Goal: Task Accomplishment & Management: Manage account settings

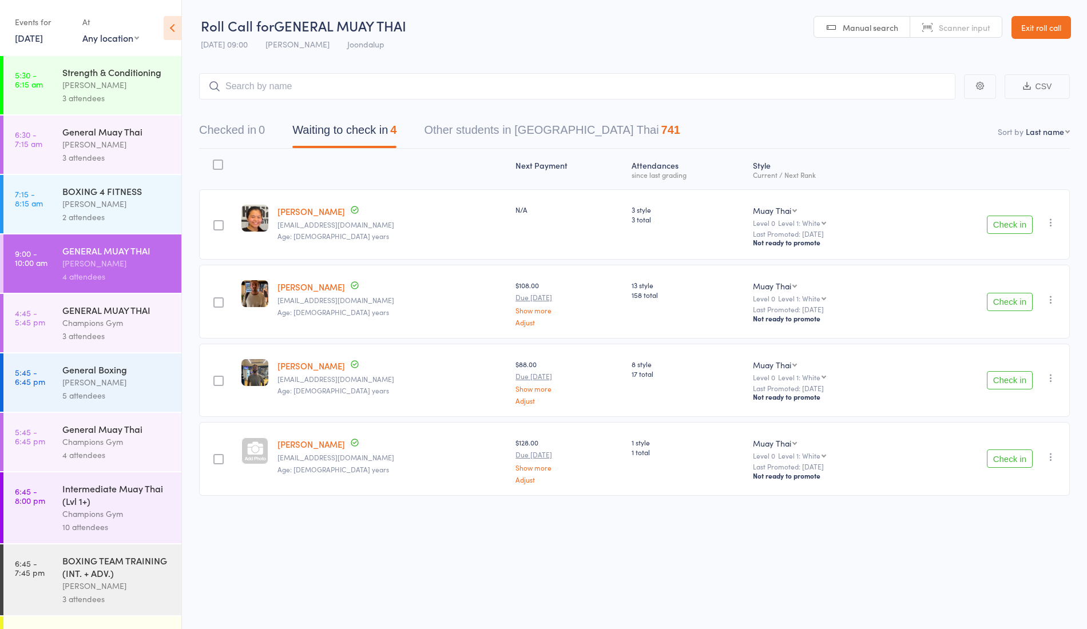
click at [1011, 305] on button "Check in" at bounding box center [1010, 302] width 46 height 18
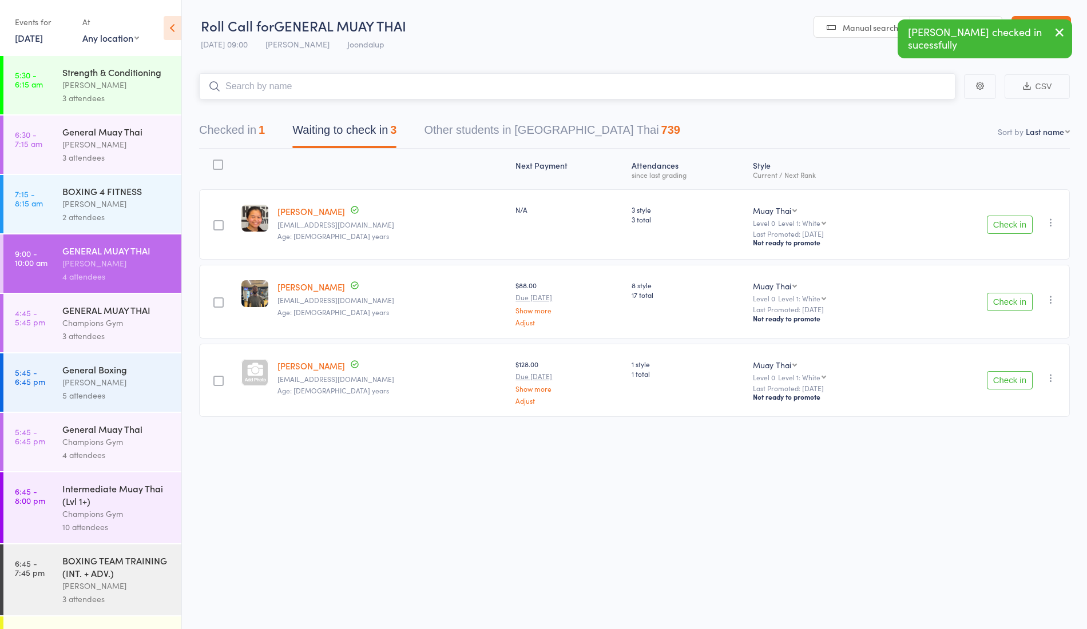
click at [399, 76] on input "search" at bounding box center [577, 86] width 756 height 26
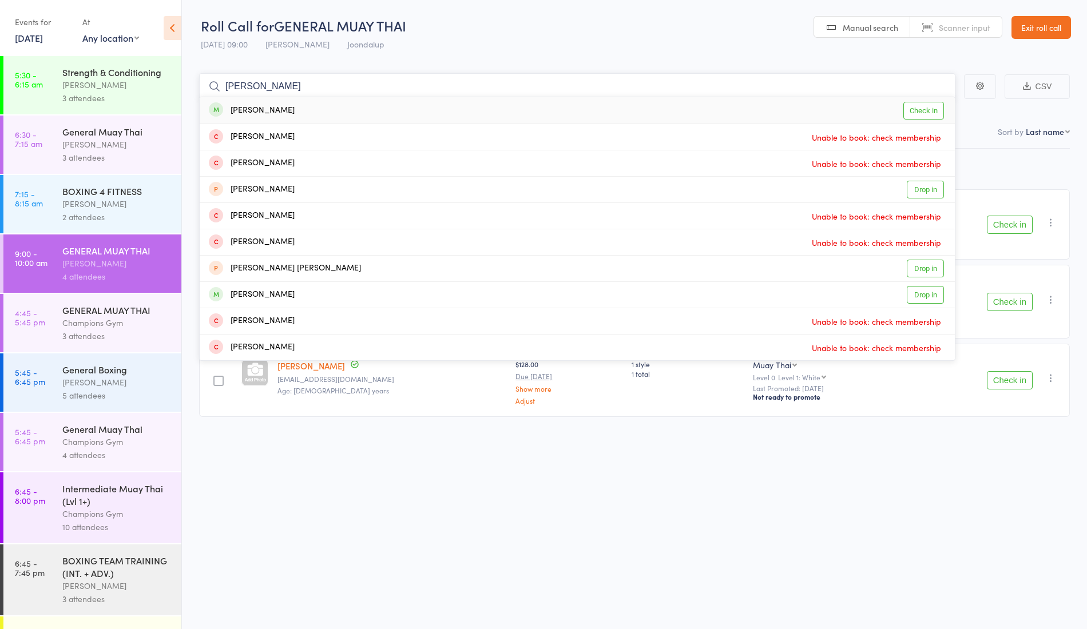
type input "jess"
click at [289, 109] on div "Jess Simmonds Check in" at bounding box center [577, 110] width 755 height 26
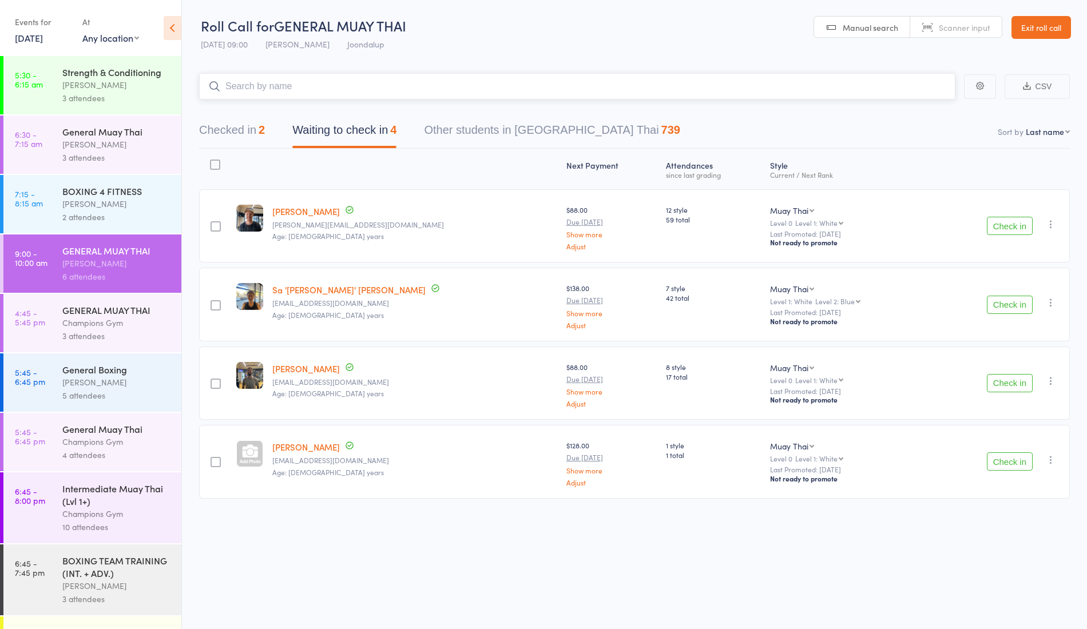
click at [255, 128] on button "Checked in 2" at bounding box center [232, 133] width 66 height 30
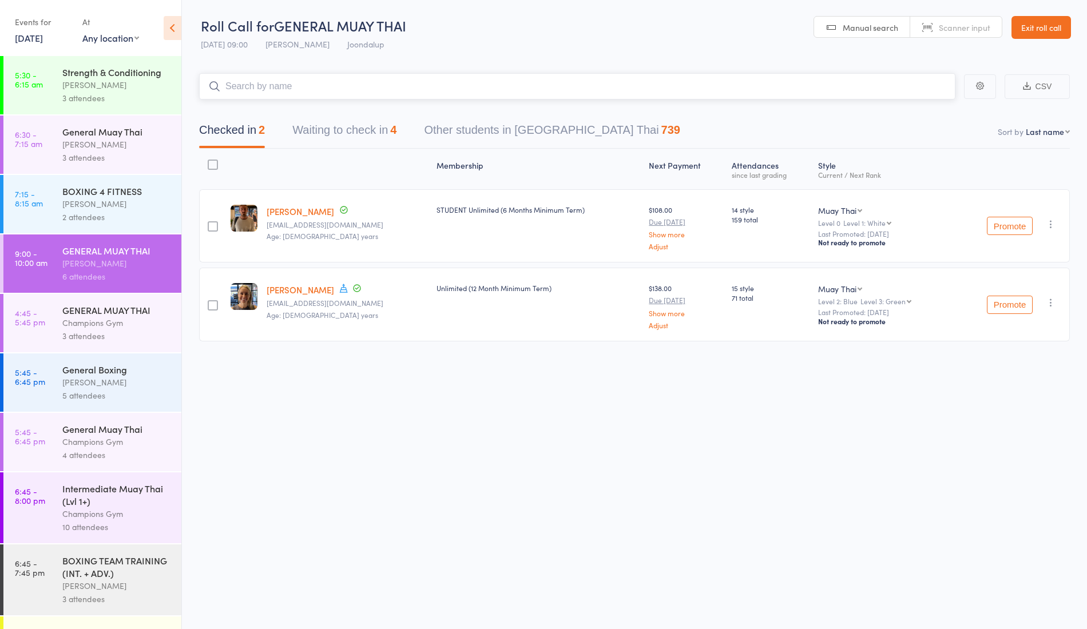
click at [332, 140] on button "Waiting to check in 4" at bounding box center [344, 133] width 104 height 30
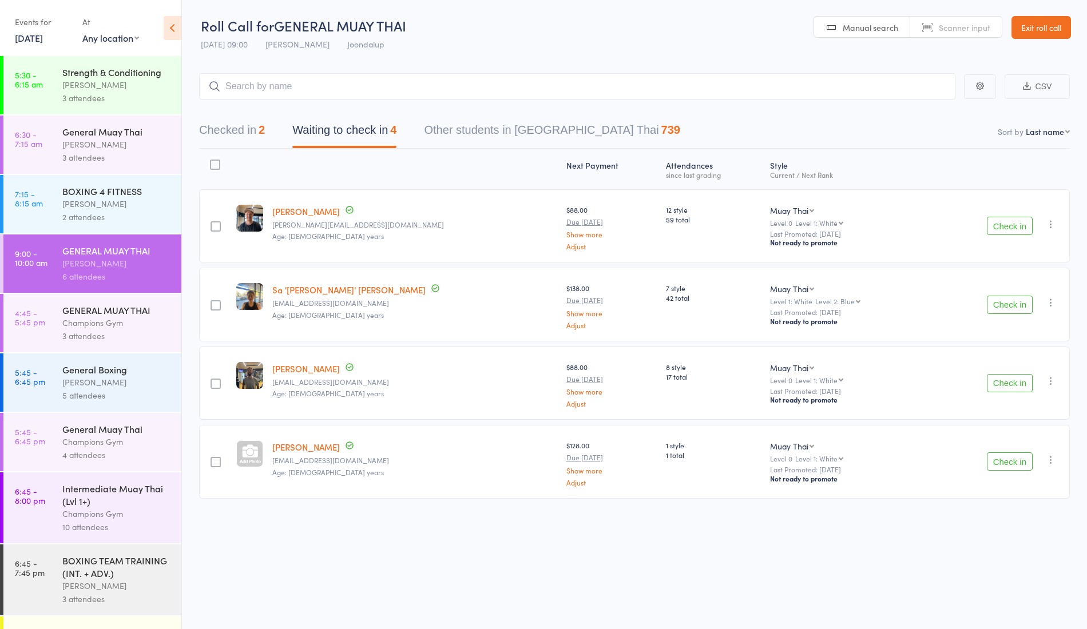
click at [988, 225] on button "Check in" at bounding box center [1010, 226] width 46 height 18
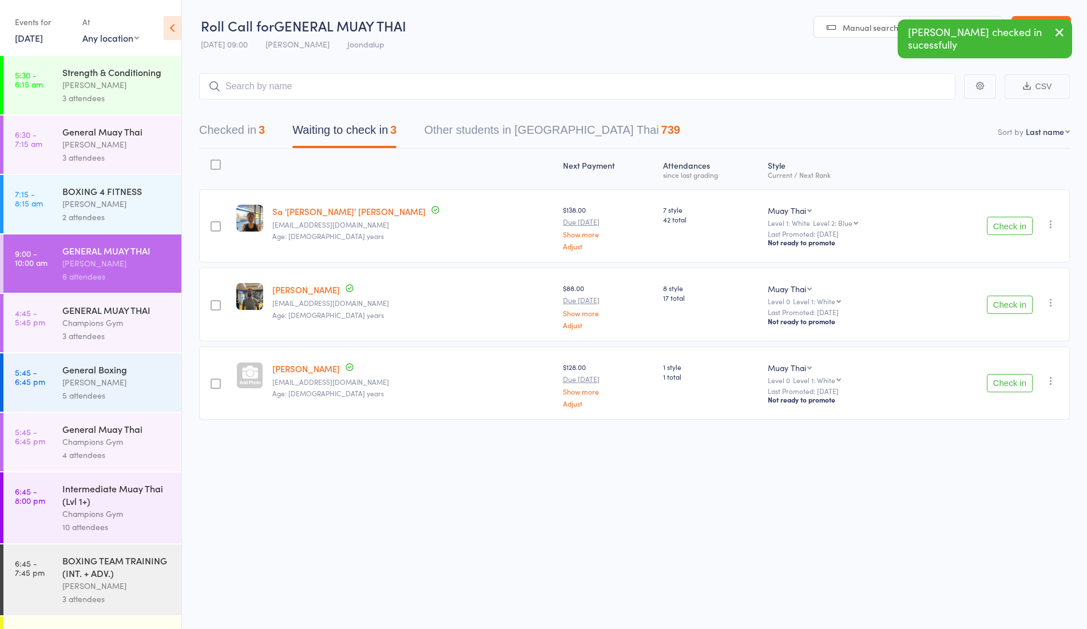
click at [229, 125] on button "Checked in 3" at bounding box center [232, 133] width 66 height 30
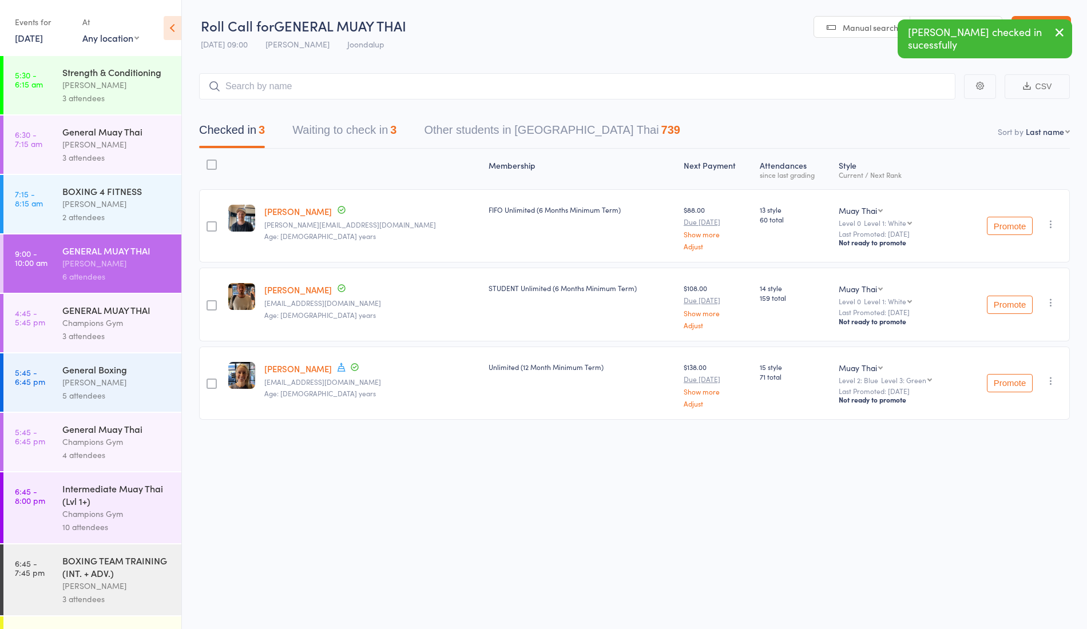
click at [340, 122] on button "Waiting to check in 3" at bounding box center [344, 133] width 104 height 30
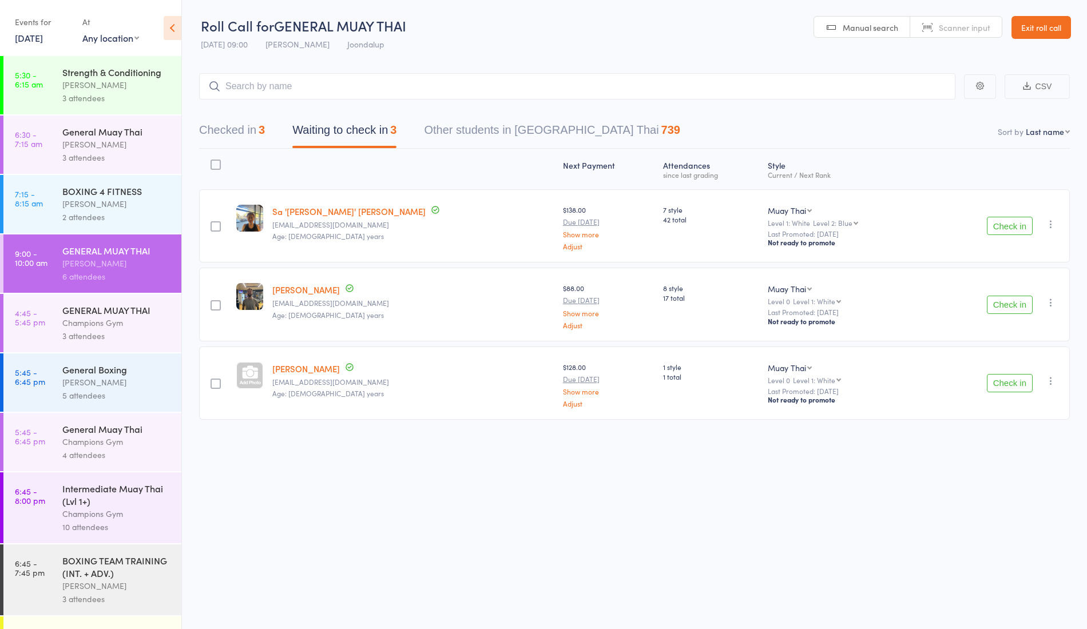
click at [1019, 222] on button "Check in" at bounding box center [1010, 226] width 46 height 18
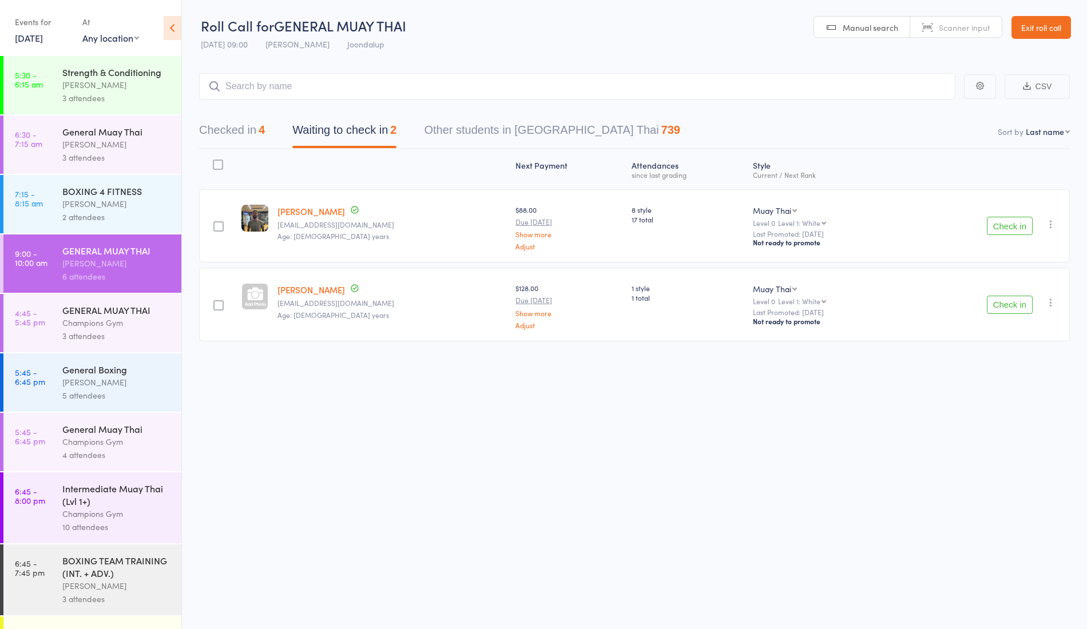
click at [994, 305] on button "Check in" at bounding box center [1010, 305] width 46 height 18
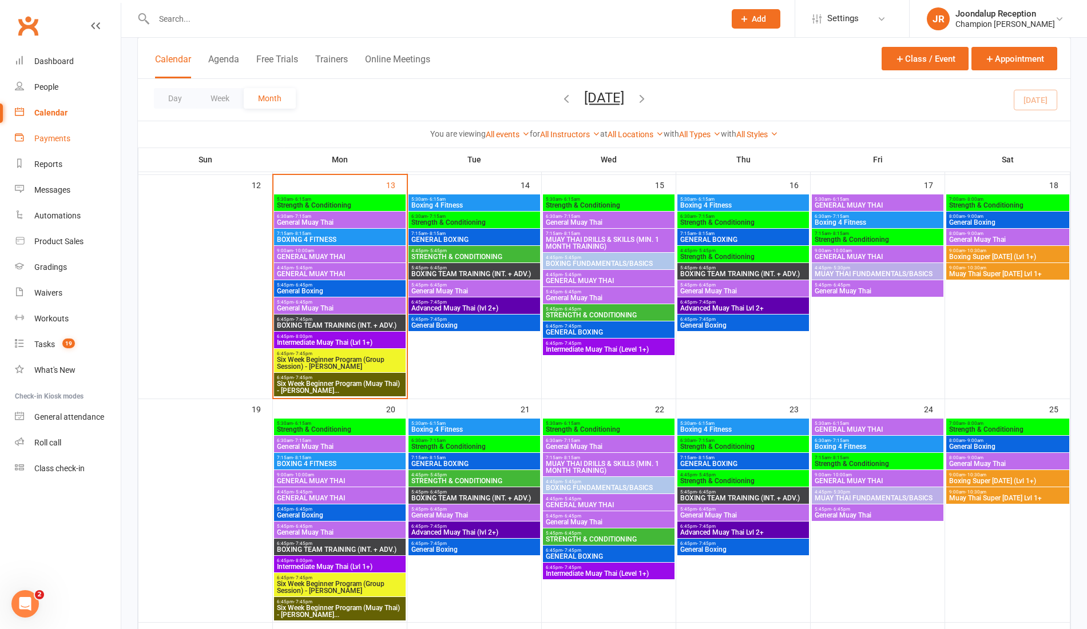
click at [47, 146] on link "Payments" at bounding box center [68, 139] width 106 height 26
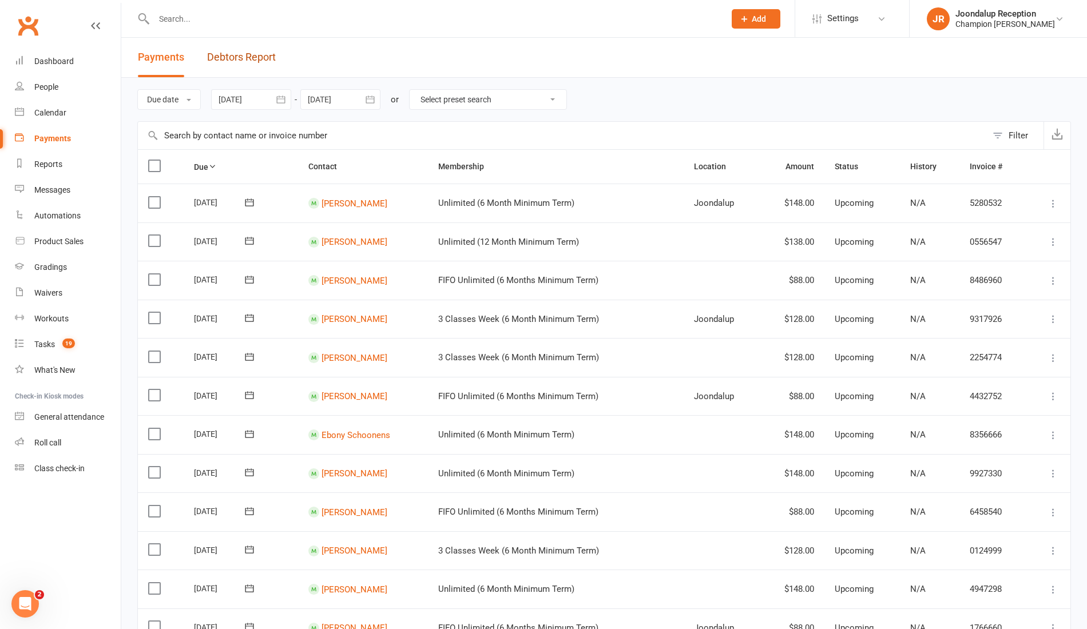
click at [256, 58] on link "Debtors Report" at bounding box center [241, 57] width 69 height 39
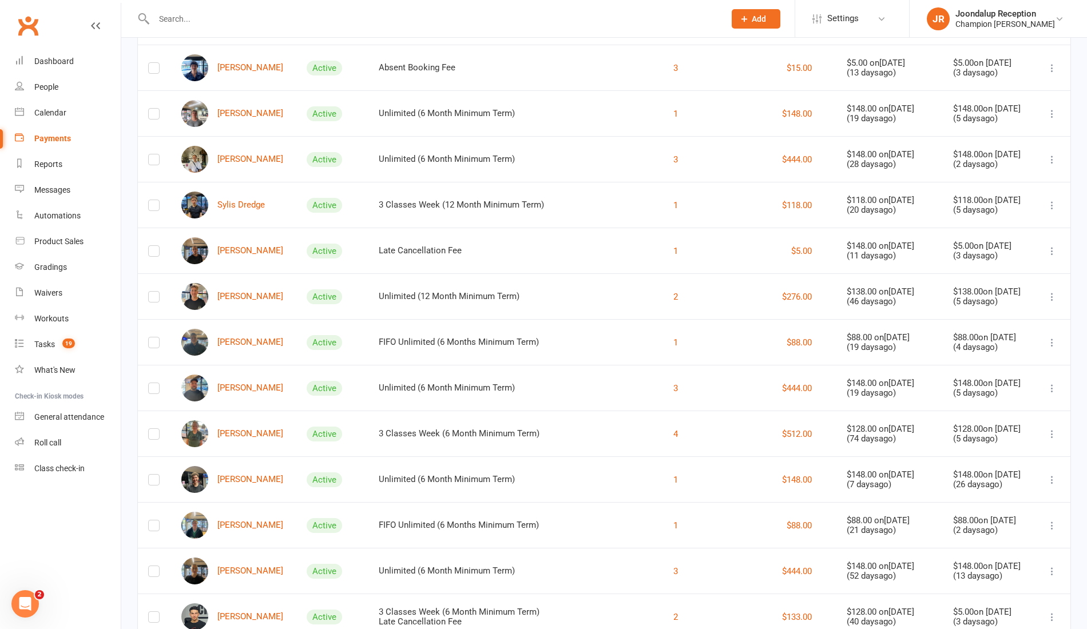
scroll to position [180, 0]
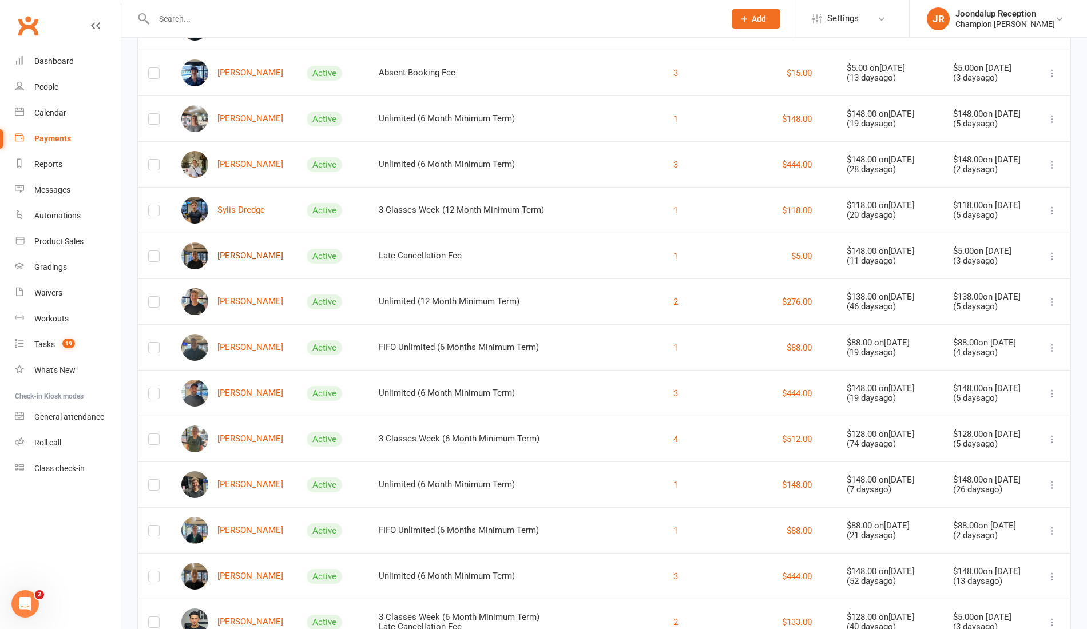
click at [232, 259] on link "[PERSON_NAME]" at bounding box center [232, 256] width 102 height 27
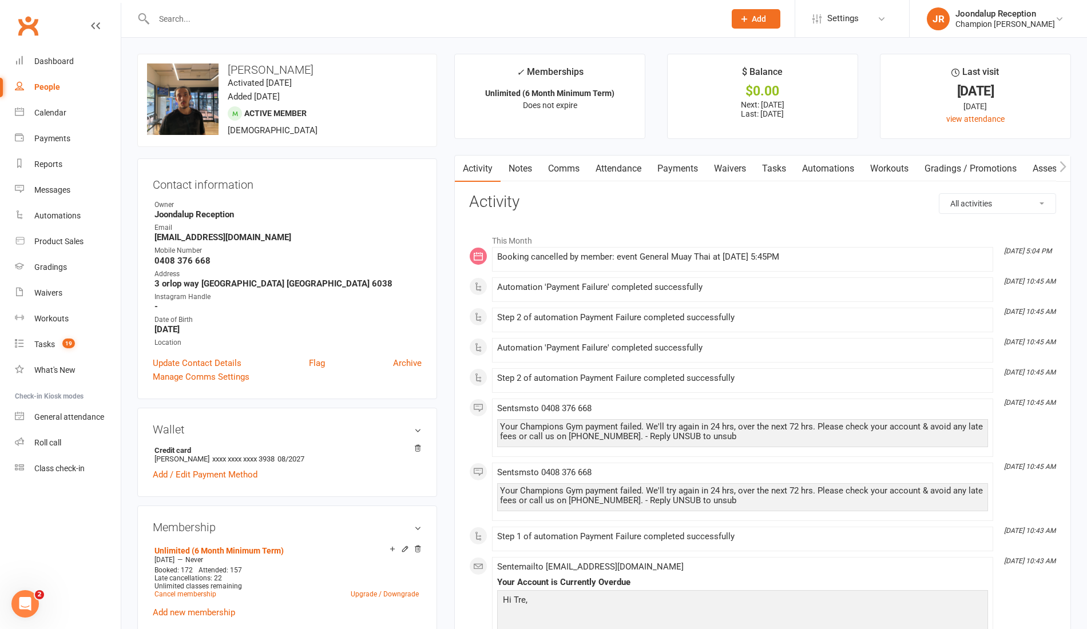
click at [681, 169] on link "Payments" at bounding box center [677, 169] width 57 height 26
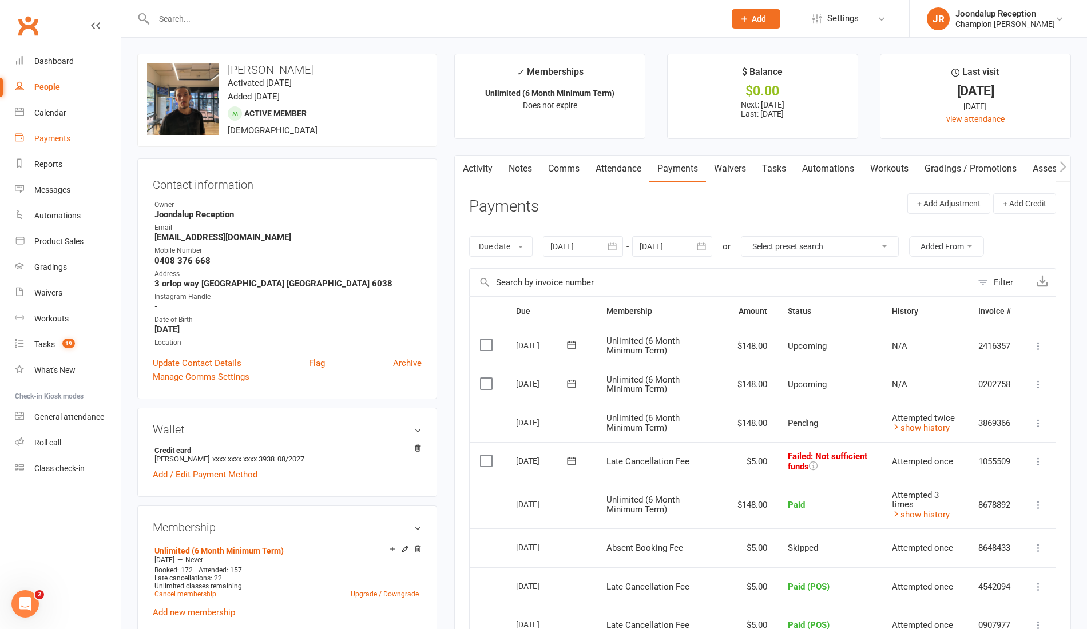
click at [56, 142] on div "Payments" at bounding box center [52, 138] width 36 height 9
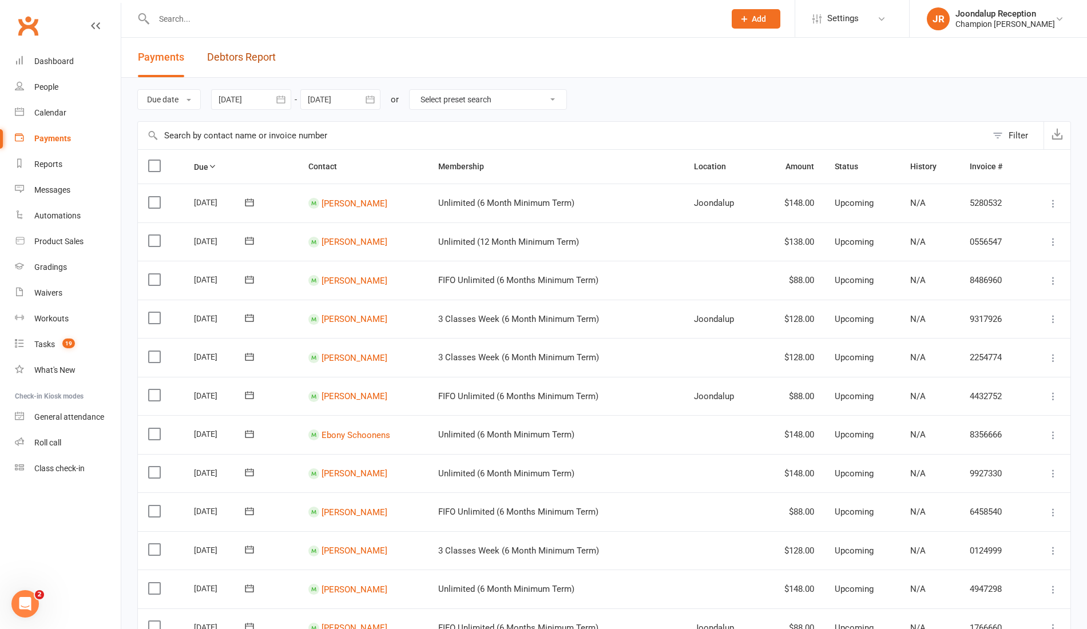
click at [231, 61] on link "Debtors Report" at bounding box center [241, 57] width 69 height 39
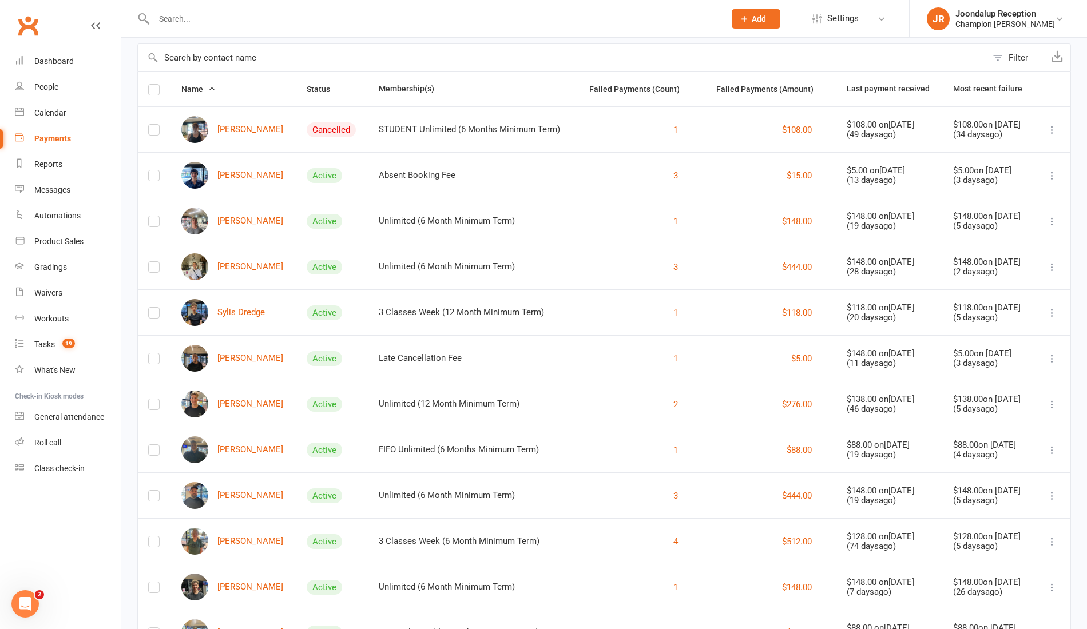
scroll to position [78, 0]
click at [205, 29] on div at bounding box center [426, 18] width 579 height 37
click at [191, 19] on input "text" at bounding box center [433, 19] width 566 height 16
type input "t"
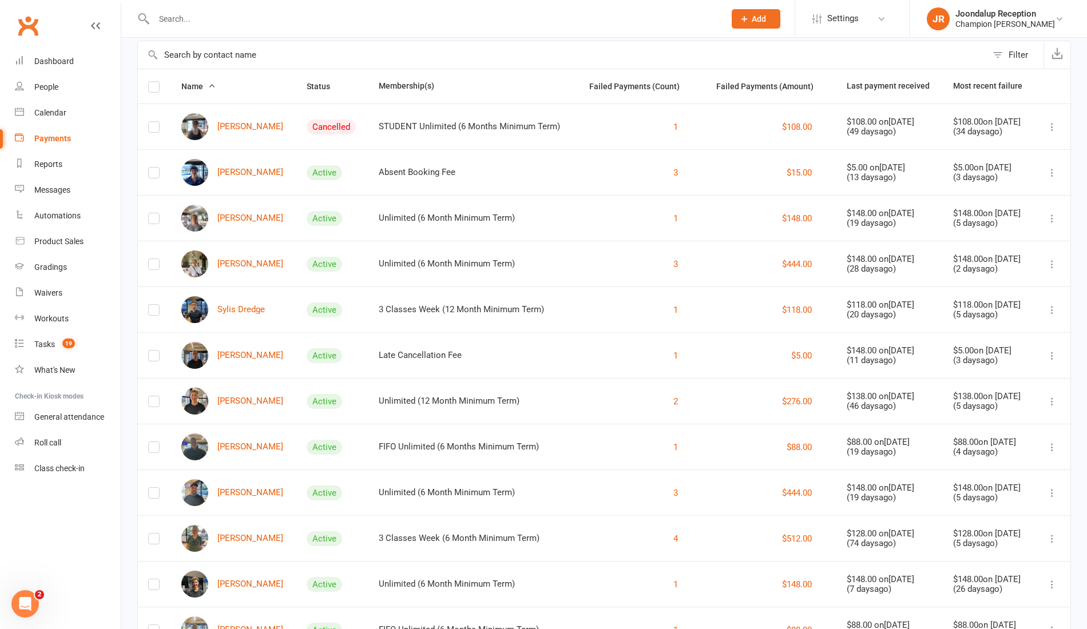
scroll to position [0, 0]
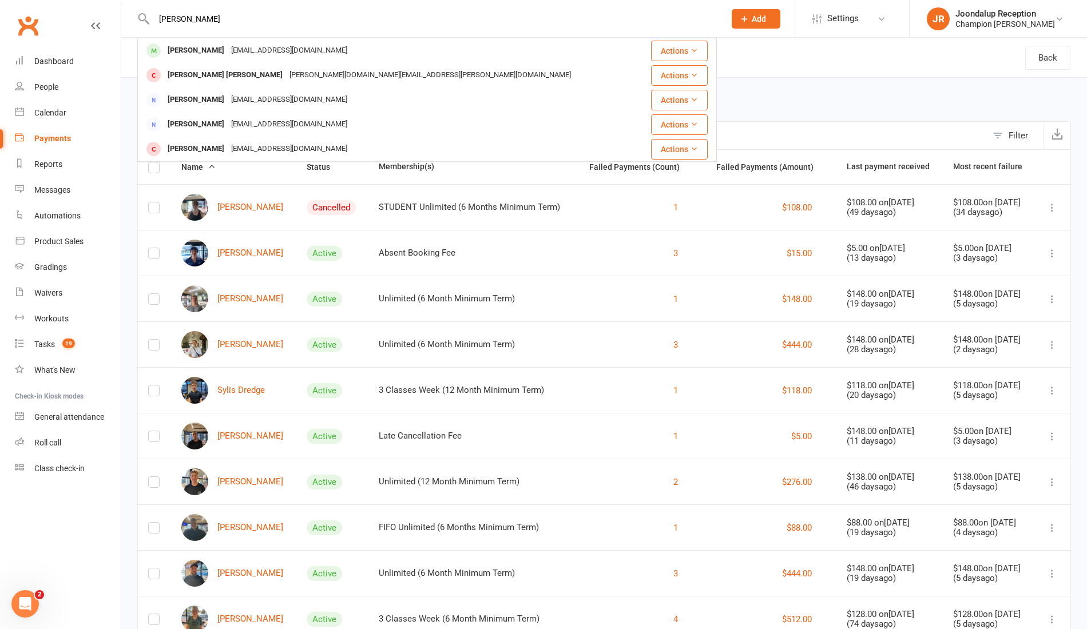
type input "[PERSON_NAME]"
click at [409, 50] on div "[PERSON_NAME] [EMAIL_ADDRESS][DOMAIN_NAME]" at bounding box center [389, 50] width 502 height 23
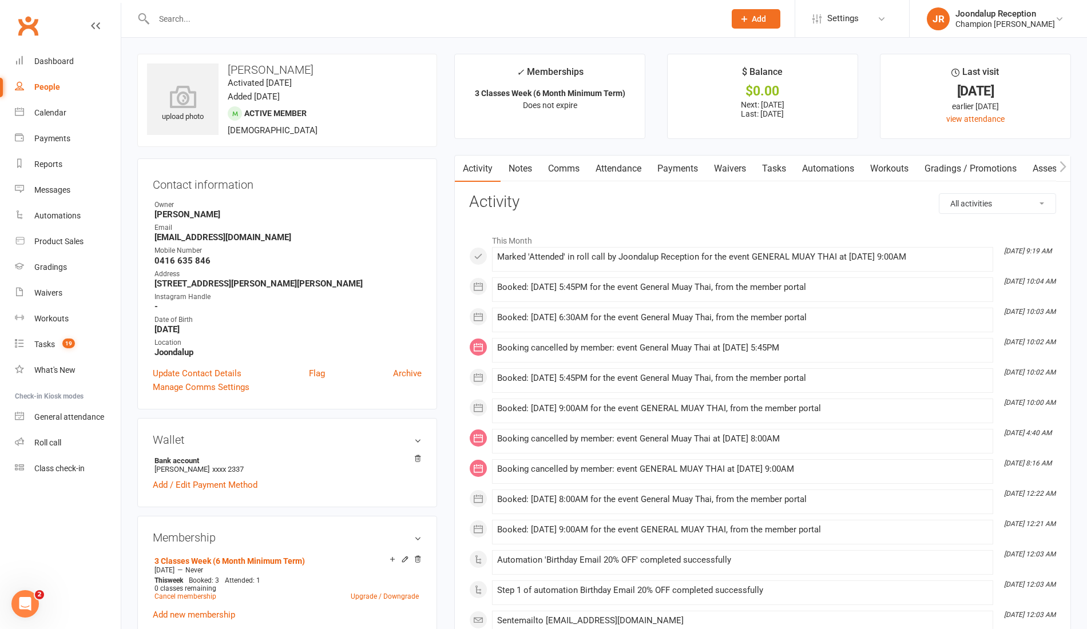
click at [530, 165] on link "Notes" at bounding box center [519, 169] width 39 height 26
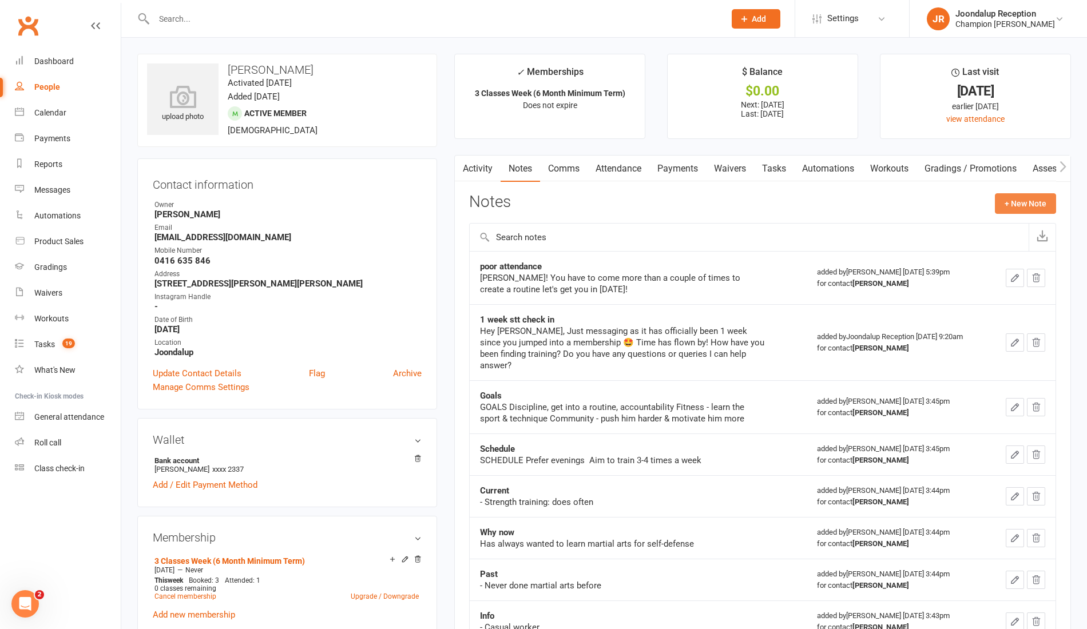
click at [1030, 208] on button "+ New Note" at bounding box center [1025, 203] width 61 height 21
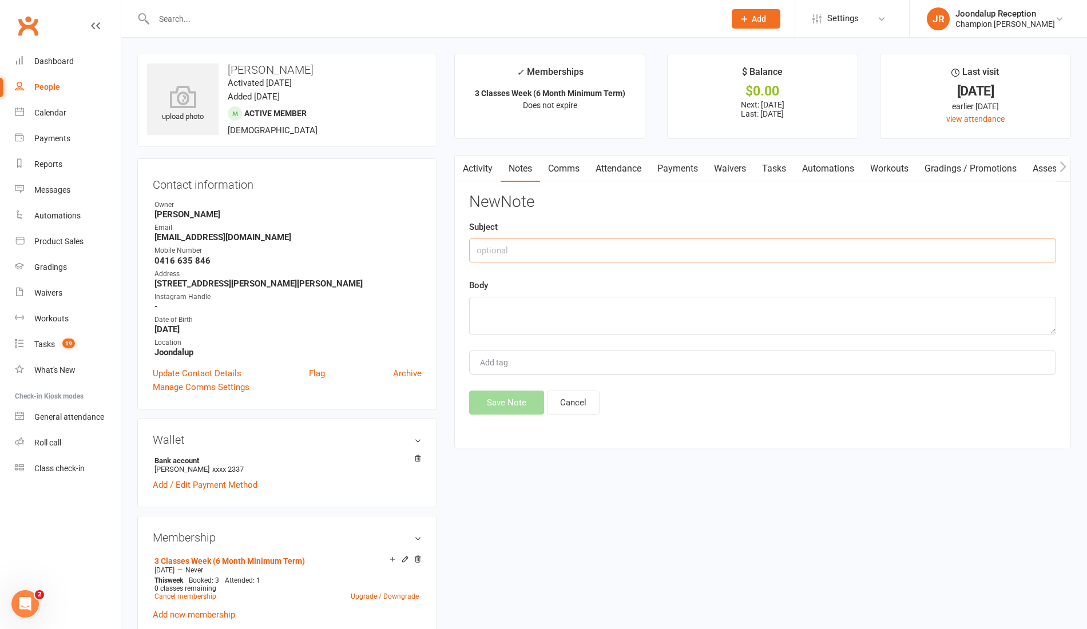
click at [633, 251] on input "text" at bounding box center [762, 251] width 587 height 24
type input "Absence"
click at [617, 320] on textarea at bounding box center [762, 316] width 587 height 38
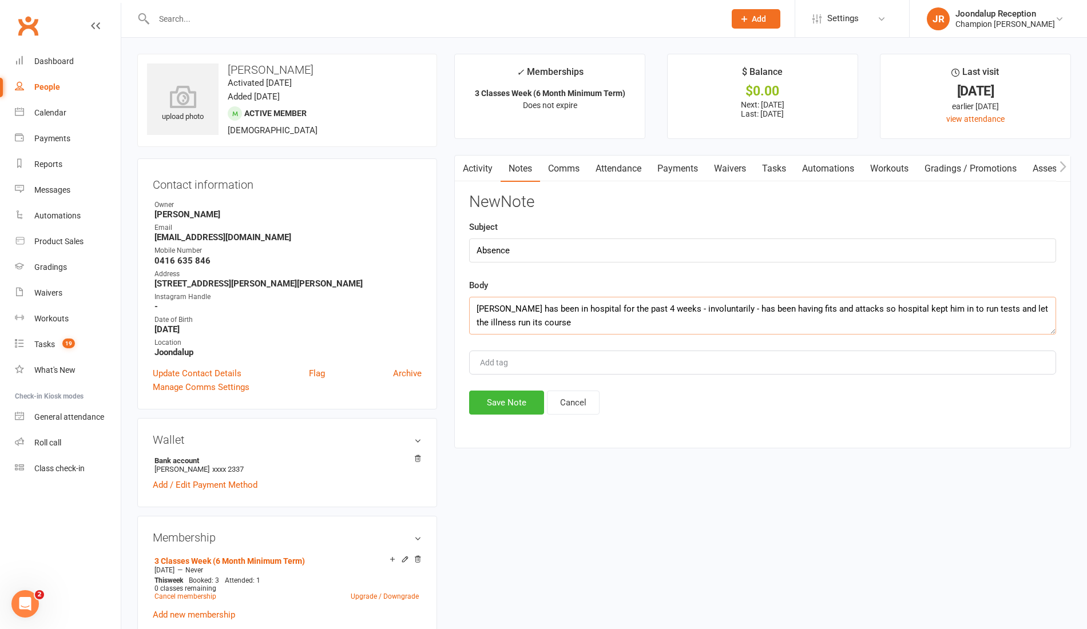
type textarea "[PERSON_NAME] has been in hospital for the past 4 weeks - involuntarily - has b…"
click at [492, 398] on button "Save Note" at bounding box center [506, 403] width 75 height 24
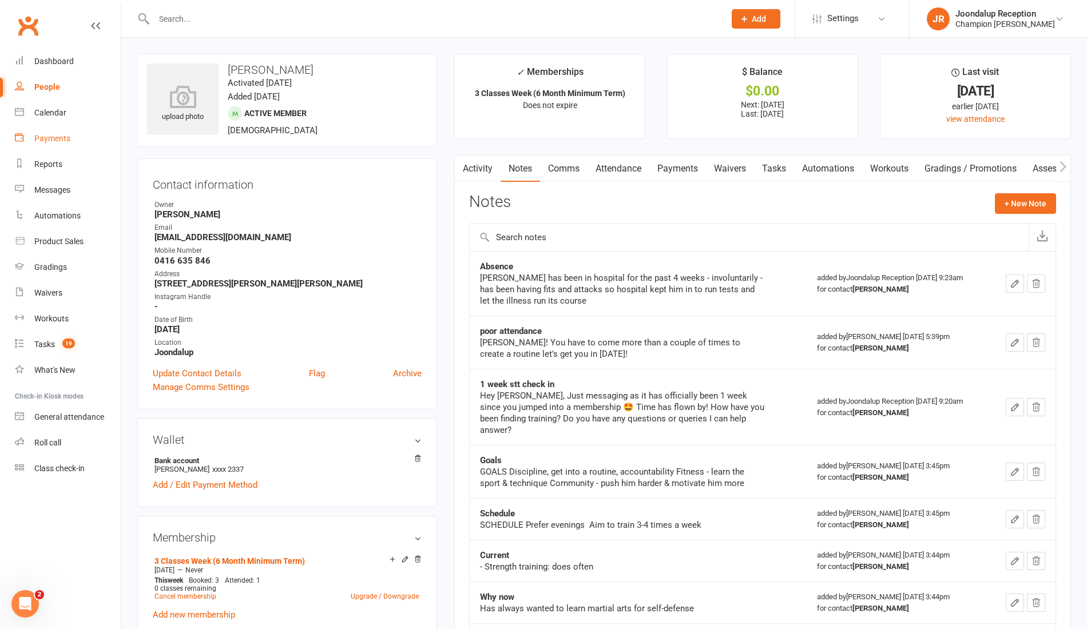
click at [53, 141] on div "Payments" at bounding box center [52, 138] width 36 height 9
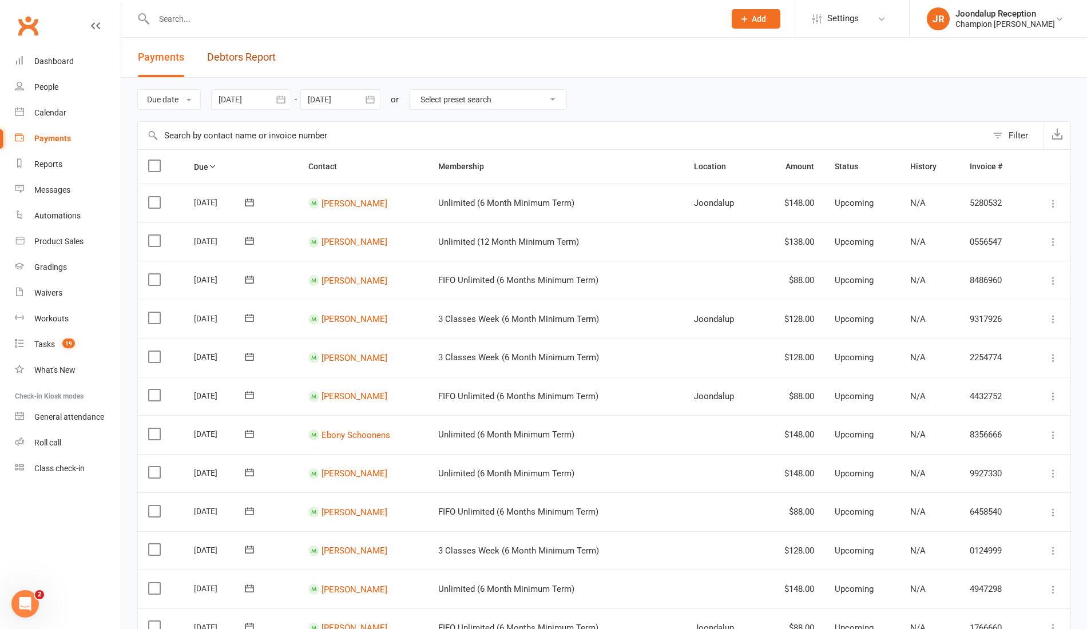
click at [229, 69] on link "Debtors Report" at bounding box center [241, 57] width 69 height 39
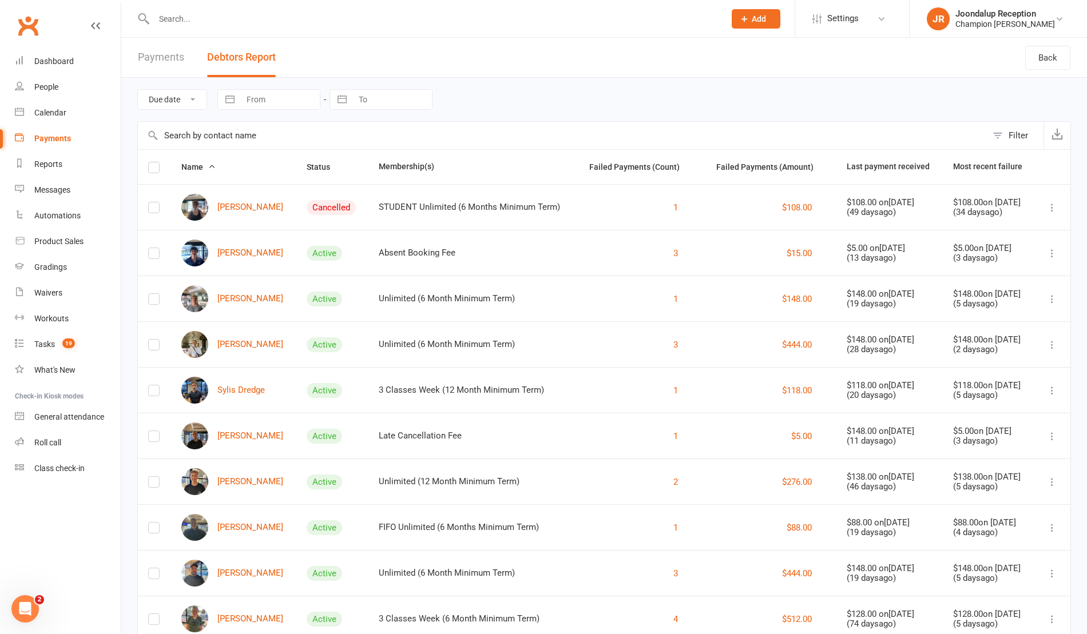
click at [252, 24] on input "text" at bounding box center [433, 19] width 566 height 16
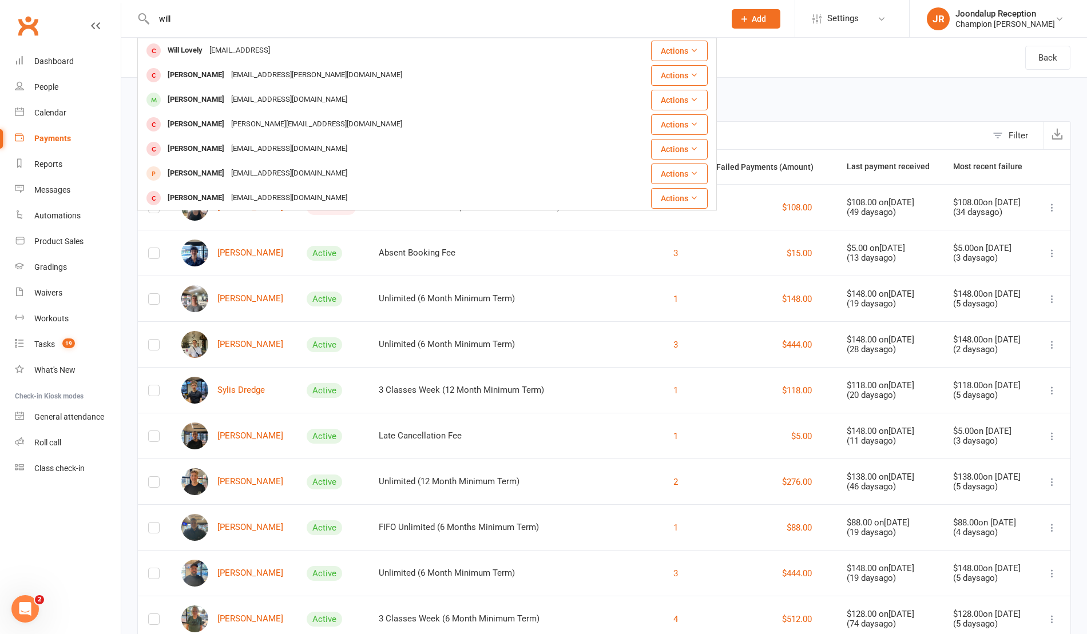
type input "will"
click at [316, 96] on div "[PERSON_NAME] [EMAIL_ADDRESS][DOMAIN_NAME]" at bounding box center [373, 99] width 471 height 23
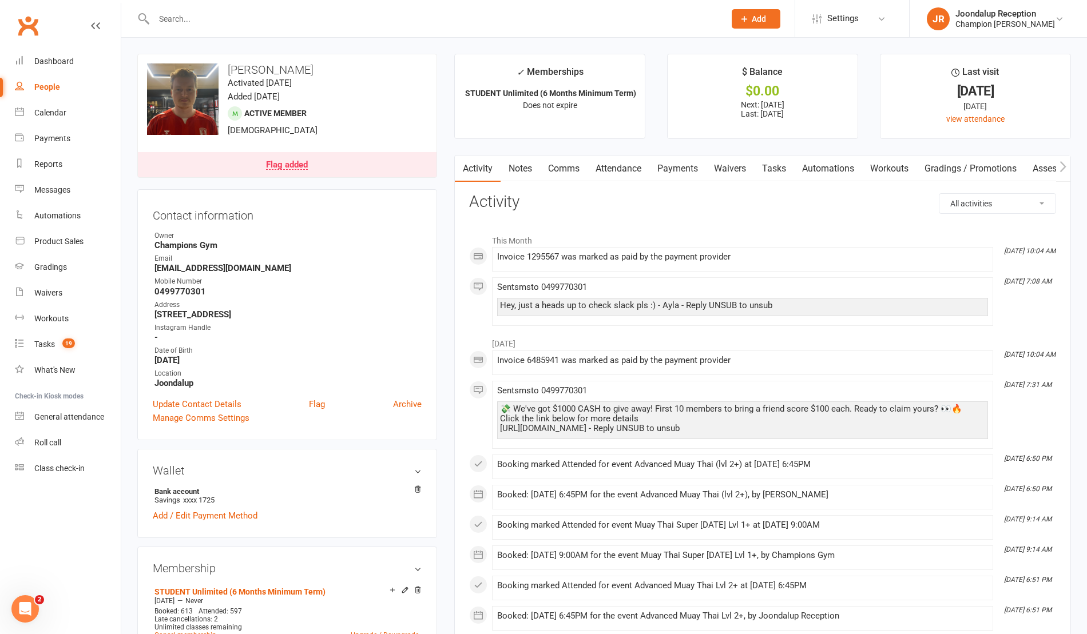
click at [693, 180] on link "Payments" at bounding box center [677, 169] width 57 height 26
